Goal: Navigation & Orientation: Find specific page/section

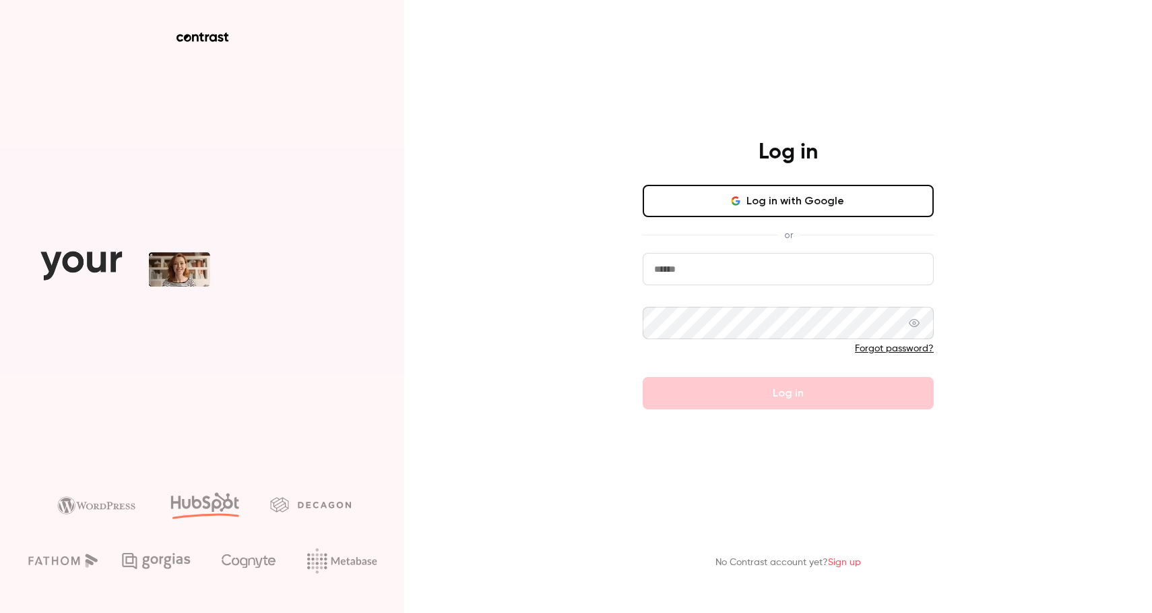
click at [728, 216] on button "Log in with Google" at bounding box center [788, 201] width 291 height 32
